Goal: Task Accomplishment & Management: Use online tool/utility

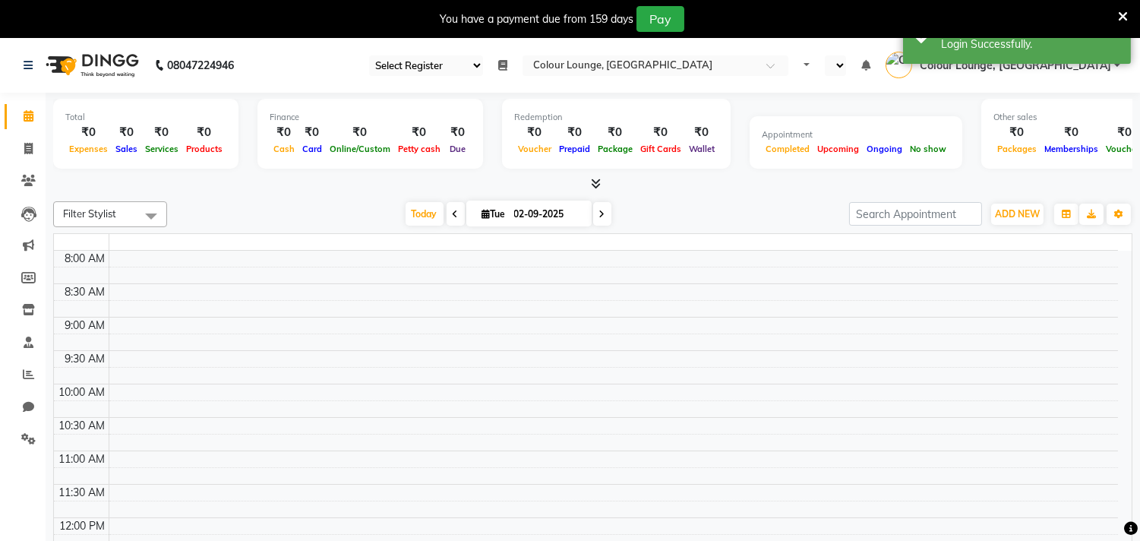
select select "75"
select select "en"
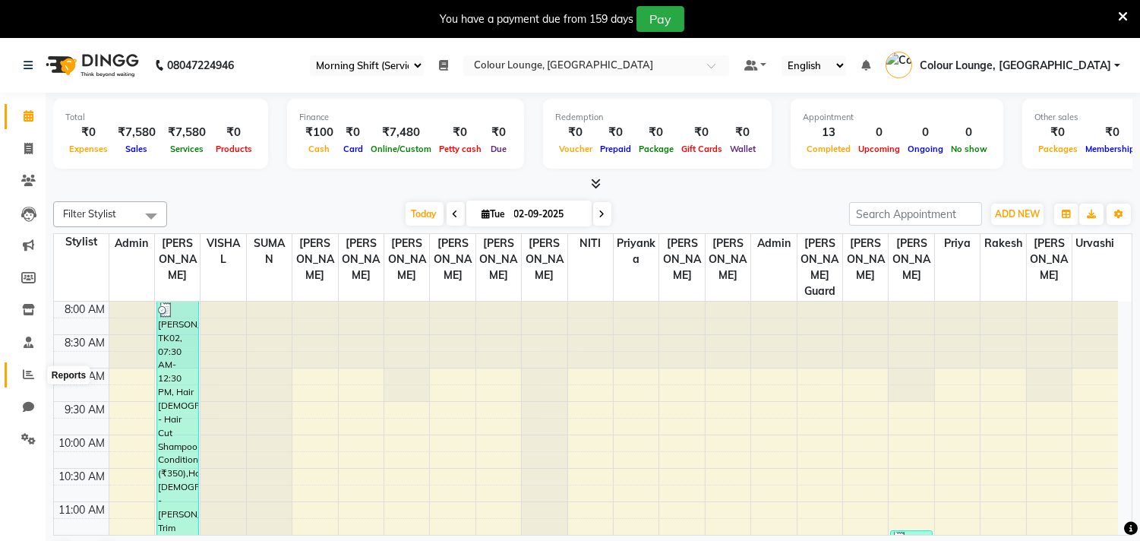
click at [23, 374] on icon at bounding box center [28, 373] width 11 height 11
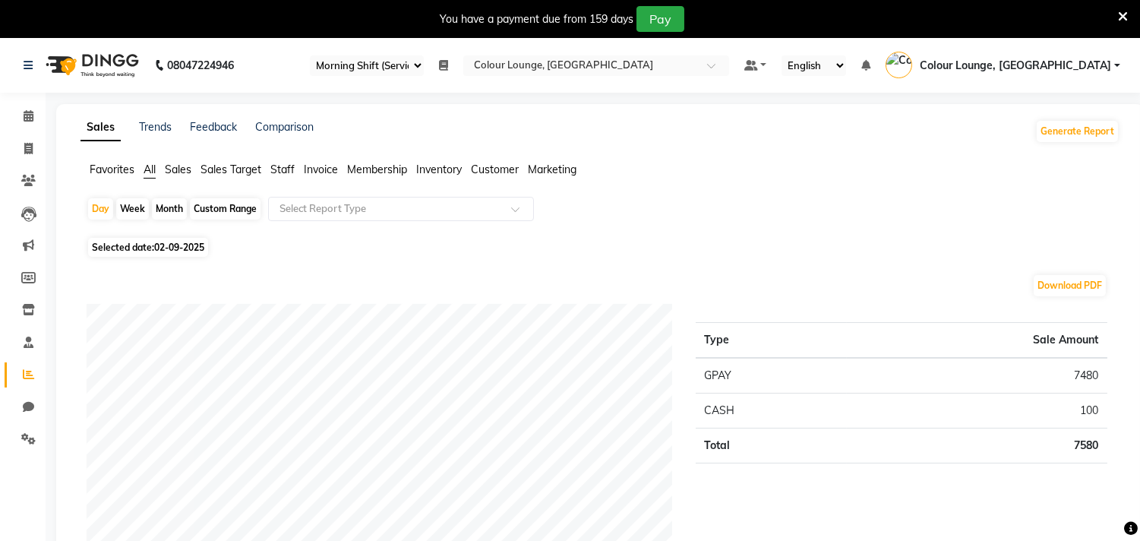
click at [173, 172] on span "Sales" at bounding box center [178, 170] width 27 height 14
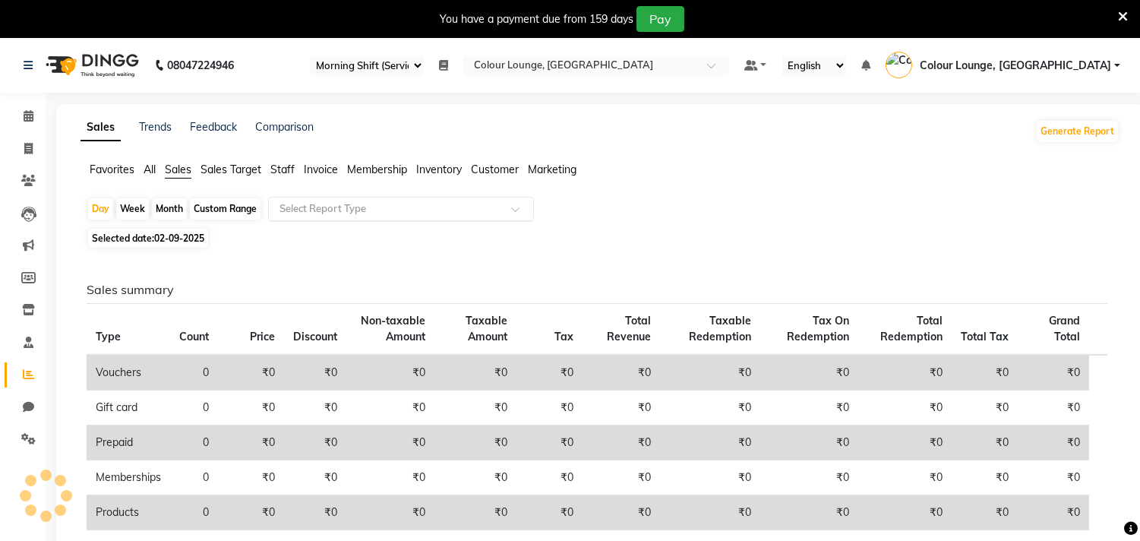
click at [336, 211] on input "text" at bounding box center [385, 208] width 219 height 15
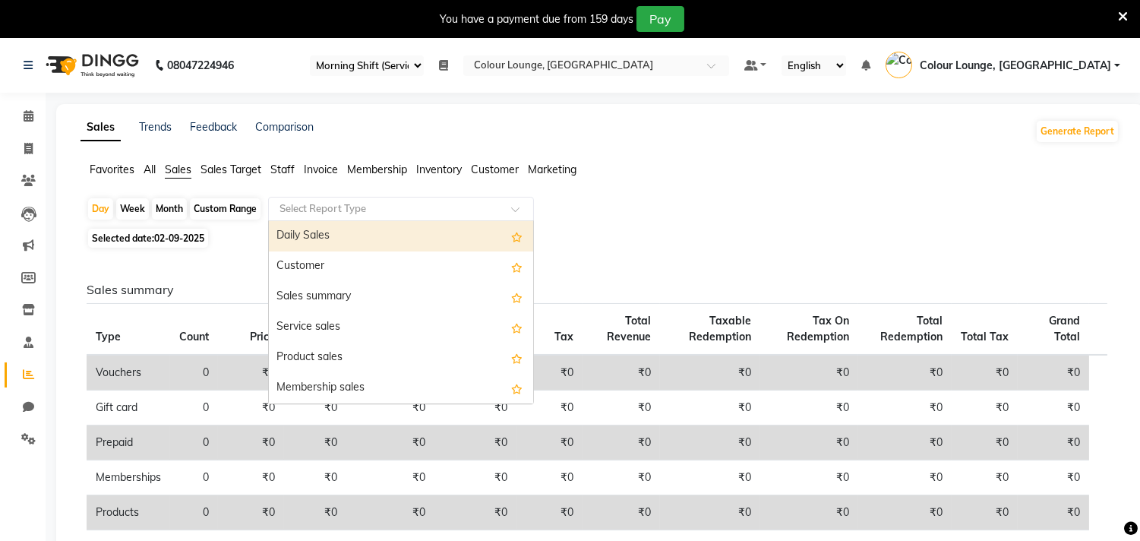
click at [170, 208] on div "Month" at bounding box center [169, 208] width 35 height 21
select select "9"
select select "2025"
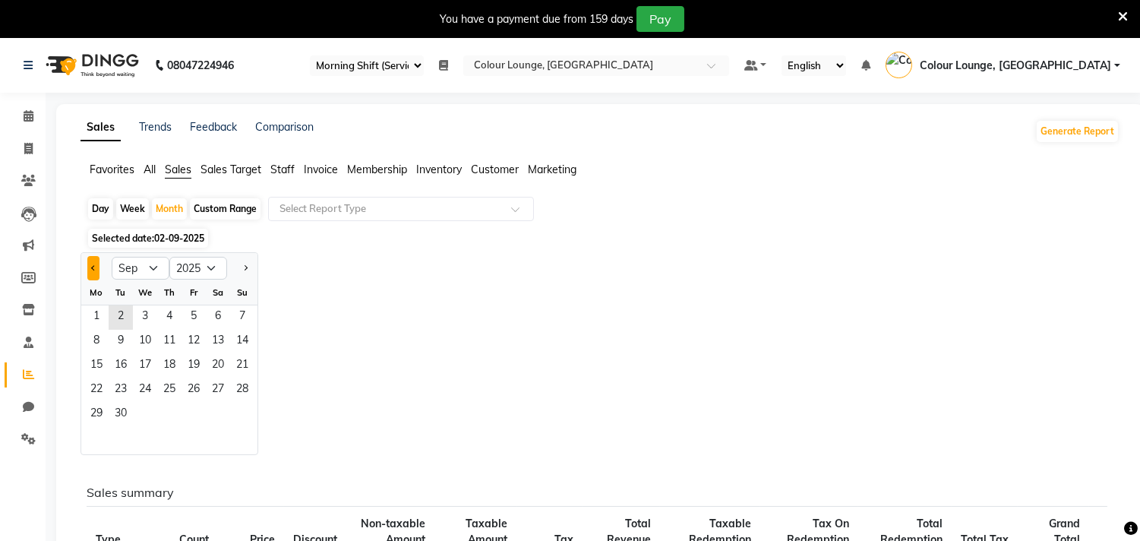
click at [94, 271] on button "Previous month" at bounding box center [93, 268] width 12 height 24
select select "8"
click at [150, 335] on span "6" at bounding box center [145, 342] width 24 height 24
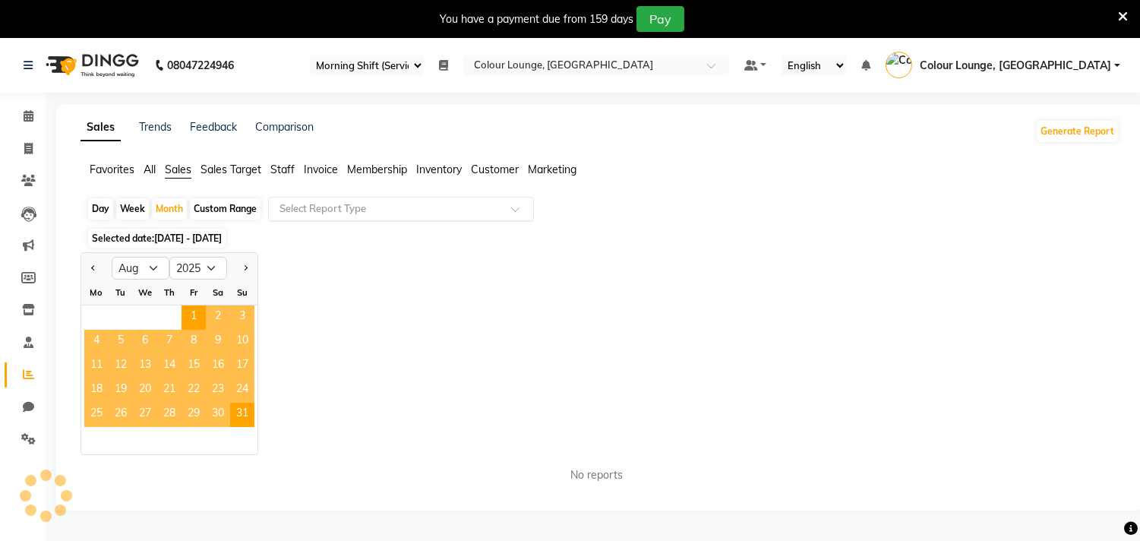
click at [355, 210] on input "text" at bounding box center [385, 208] width 219 height 15
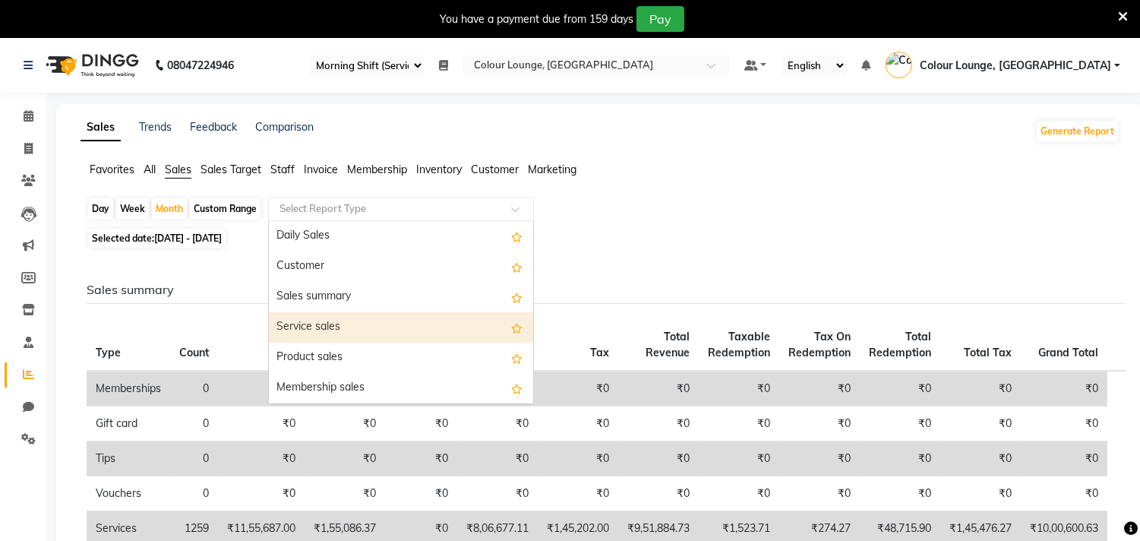
click at [339, 322] on div "Service sales" at bounding box center [401, 327] width 264 height 30
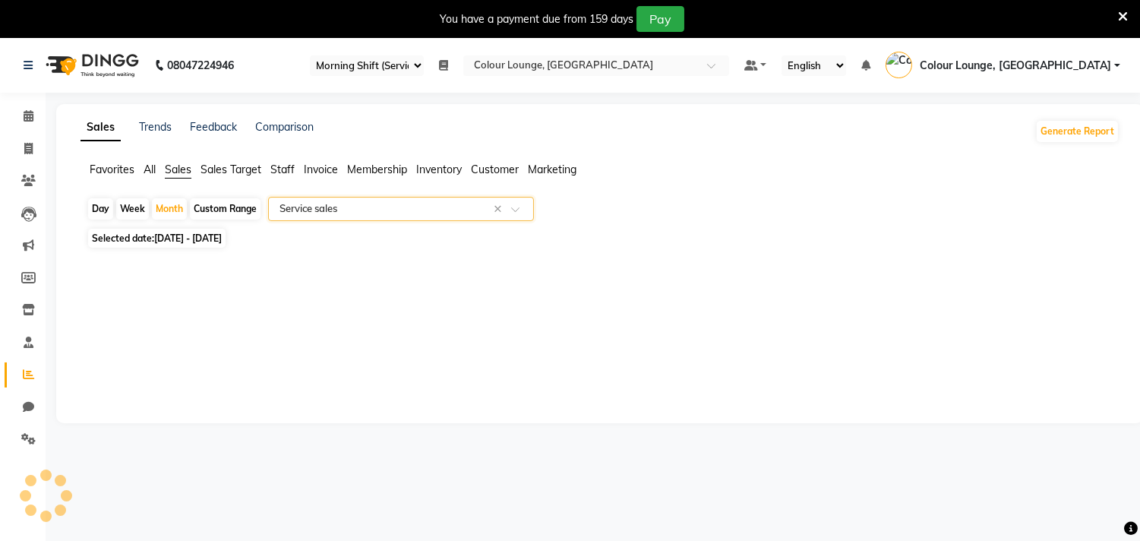
select select "full_report"
select select "csv"
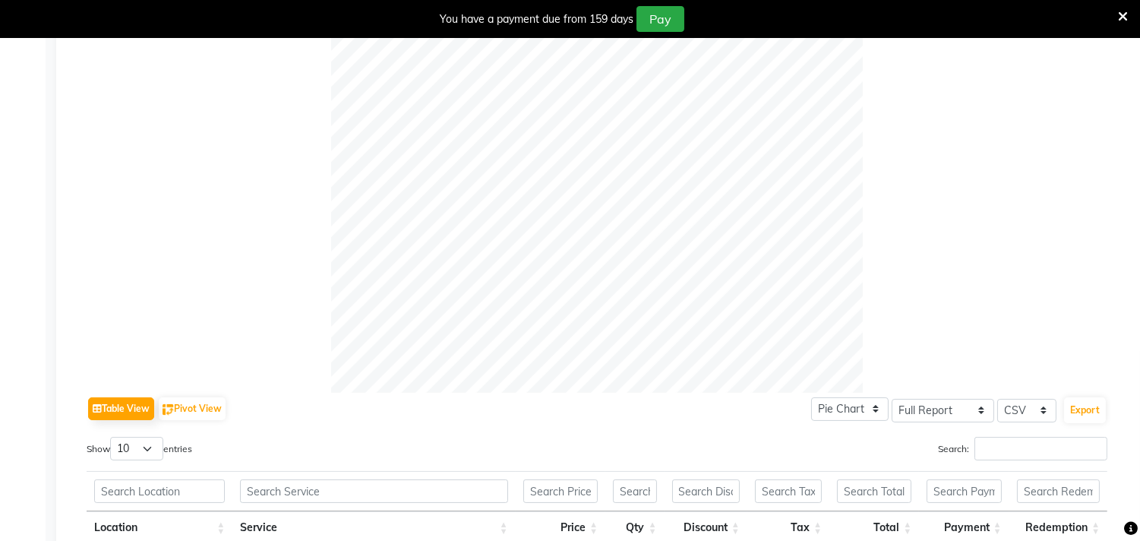
scroll to position [760, 0]
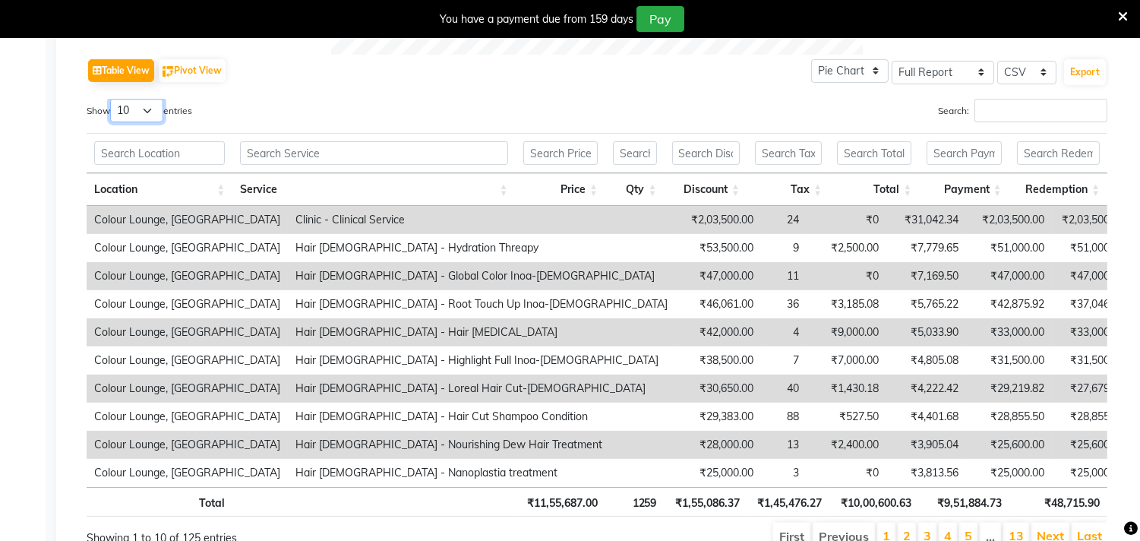
click at [132, 110] on select "10 25 50 100" at bounding box center [136, 111] width 53 height 24
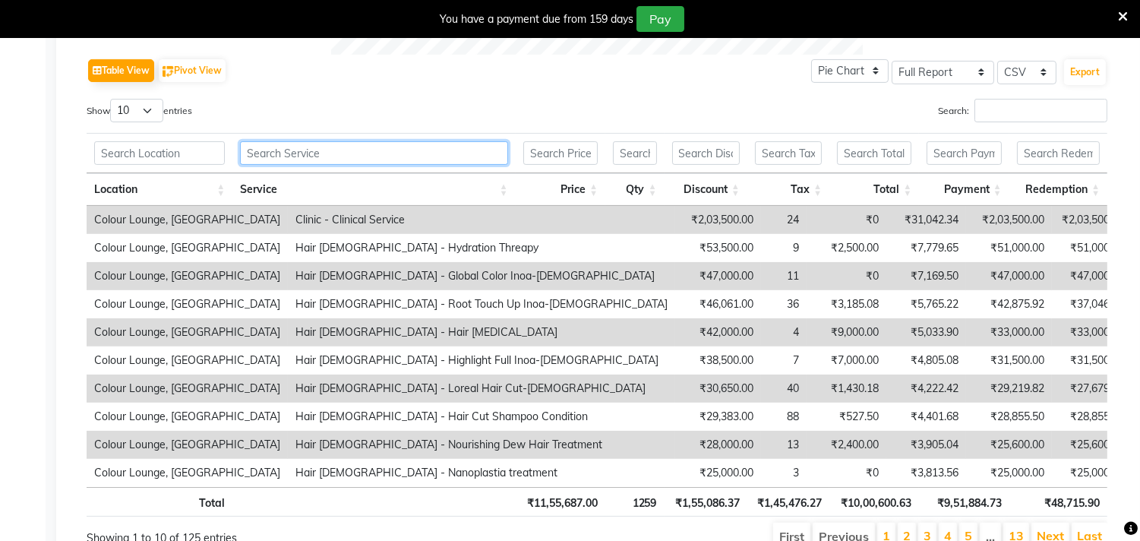
click at [320, 156] on input "text" at bounding box center [373, 153] width 267 height 24
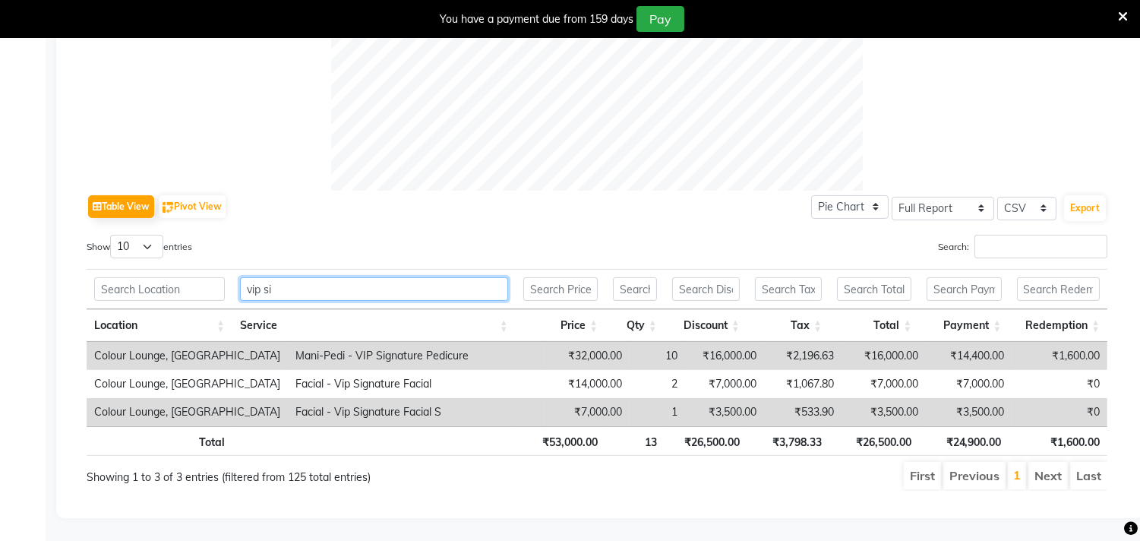
scroll to position [637, 0]
type input "v"
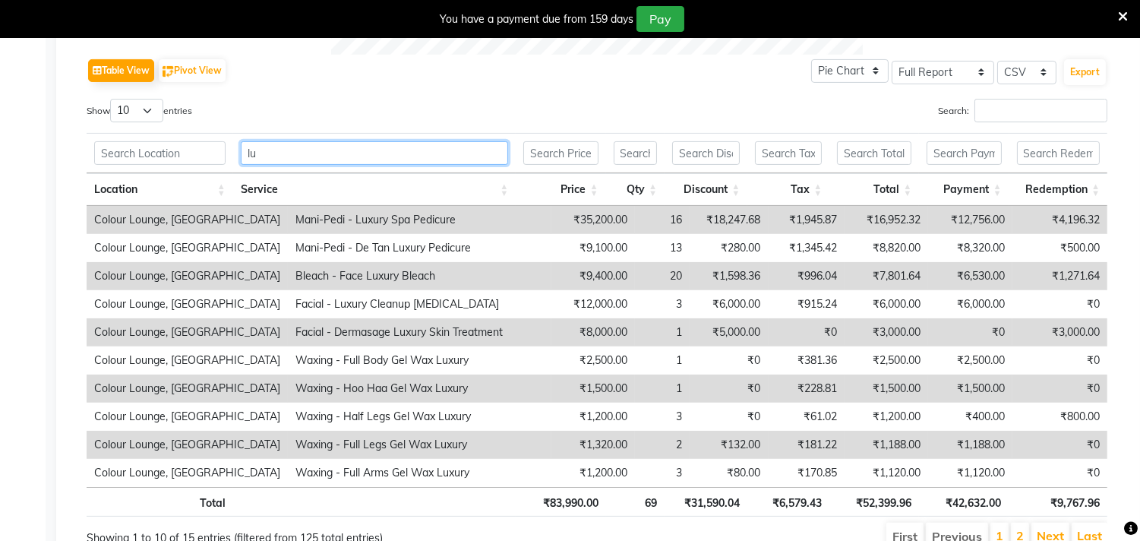
type input "l"
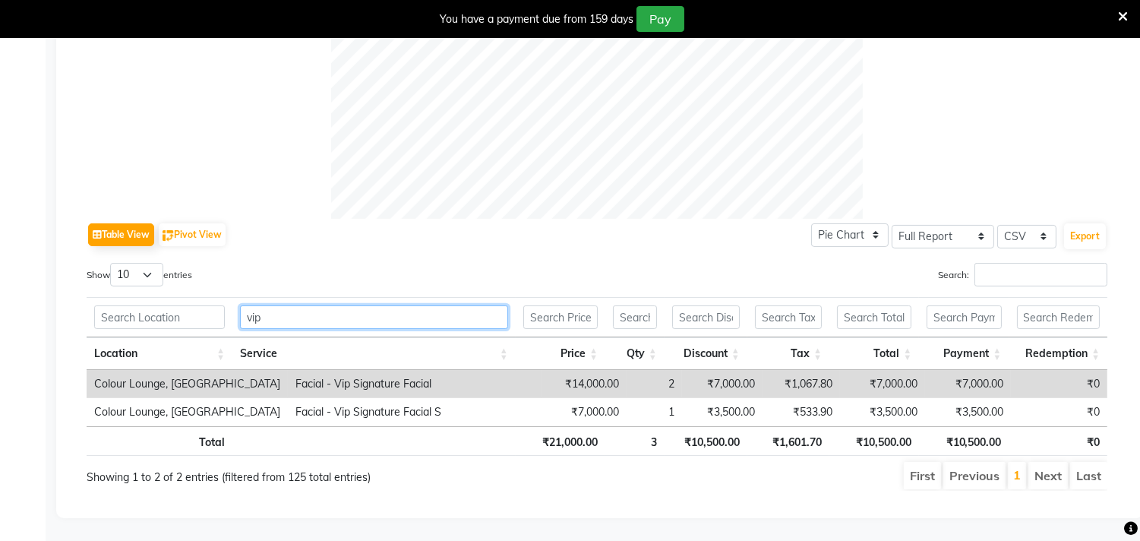
scroll to position [665, 0]
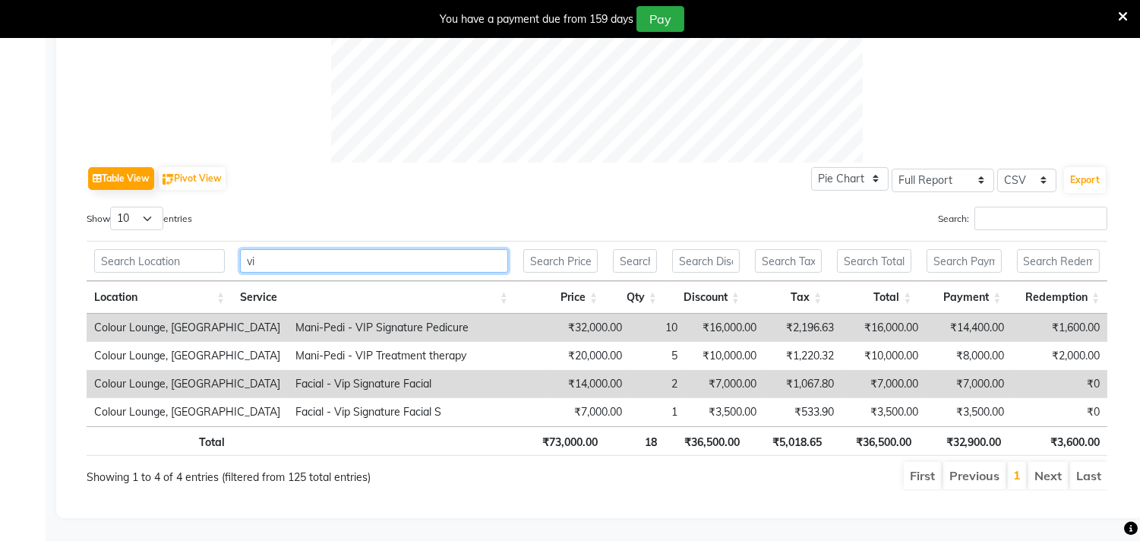
type input "v"
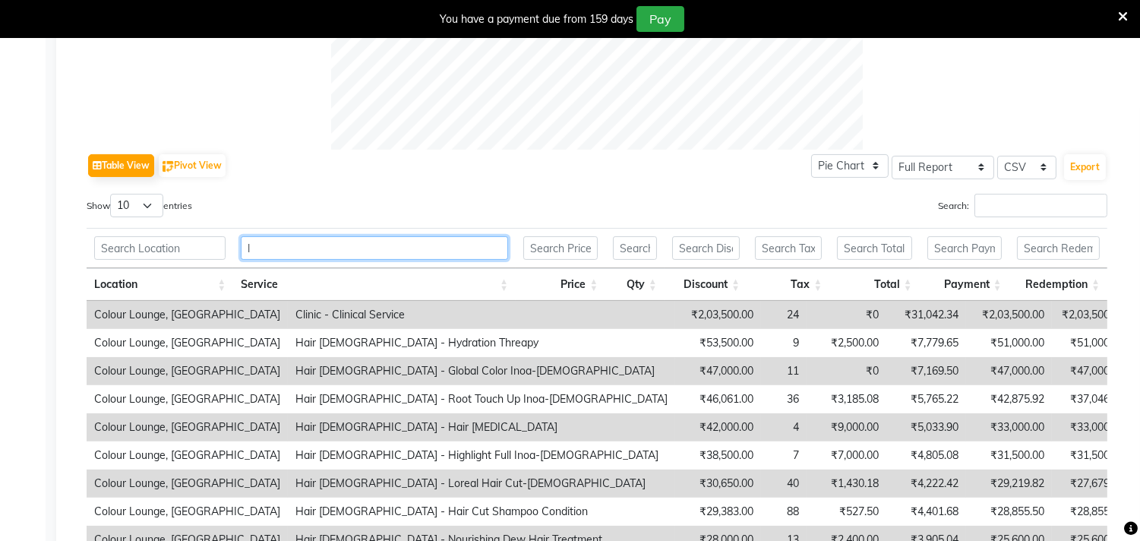
scroll to position [760, 0]
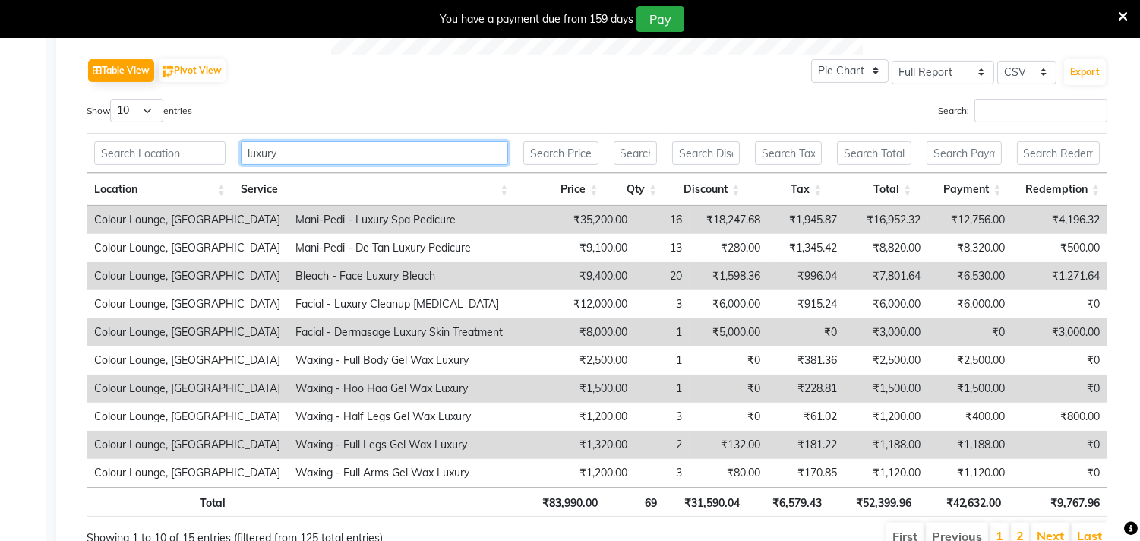
type input "luxury"
